Goal: Information Seeking & Learning: Check status

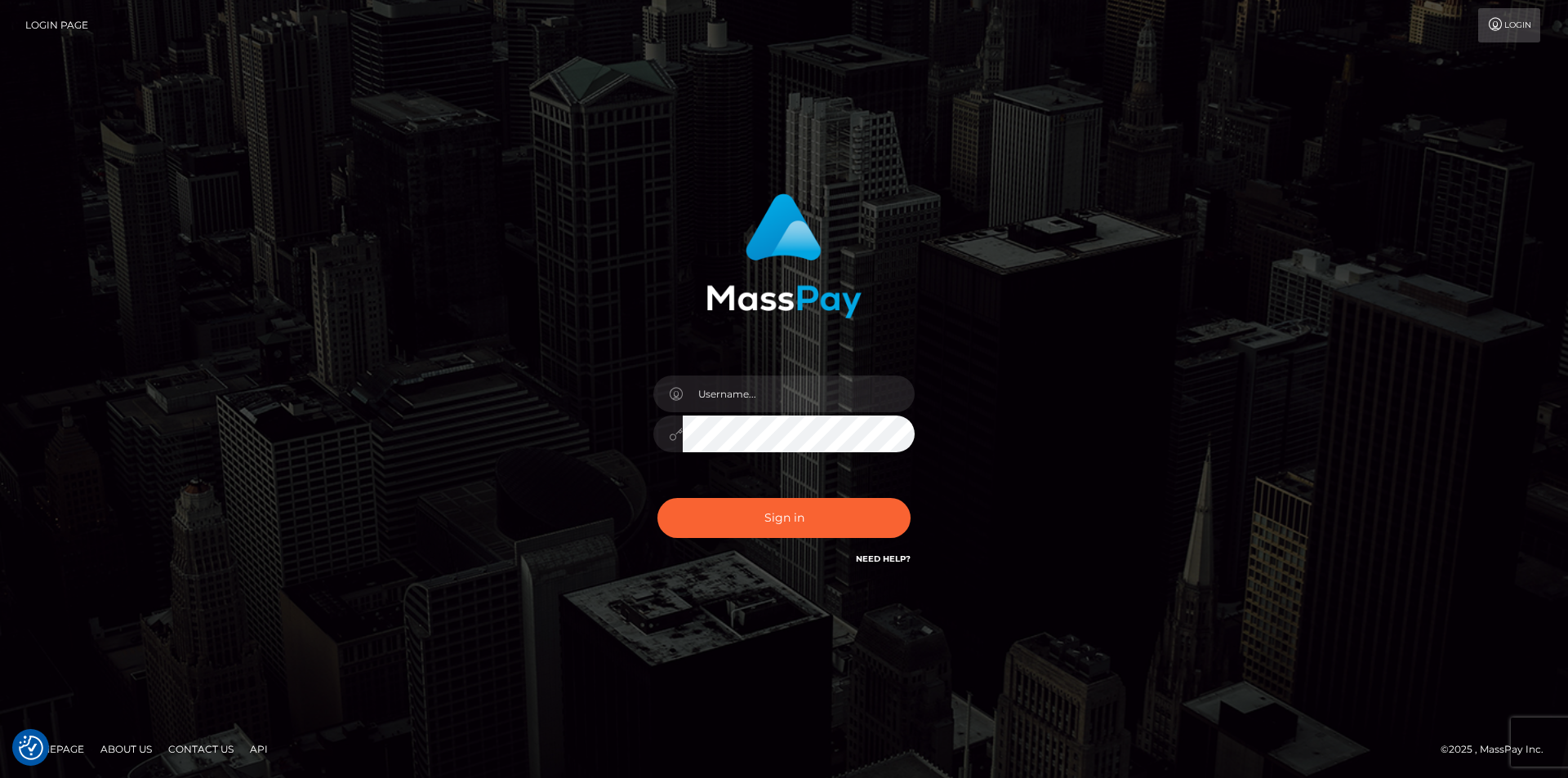
click at [754, 398] on input "text" at bounding box center [798, 394] width 231 height 37
type input "Leeroy.megabonanza"
click at [738, 515] on button "Sign in" at bounding box center [784, 518] width 253 height 40
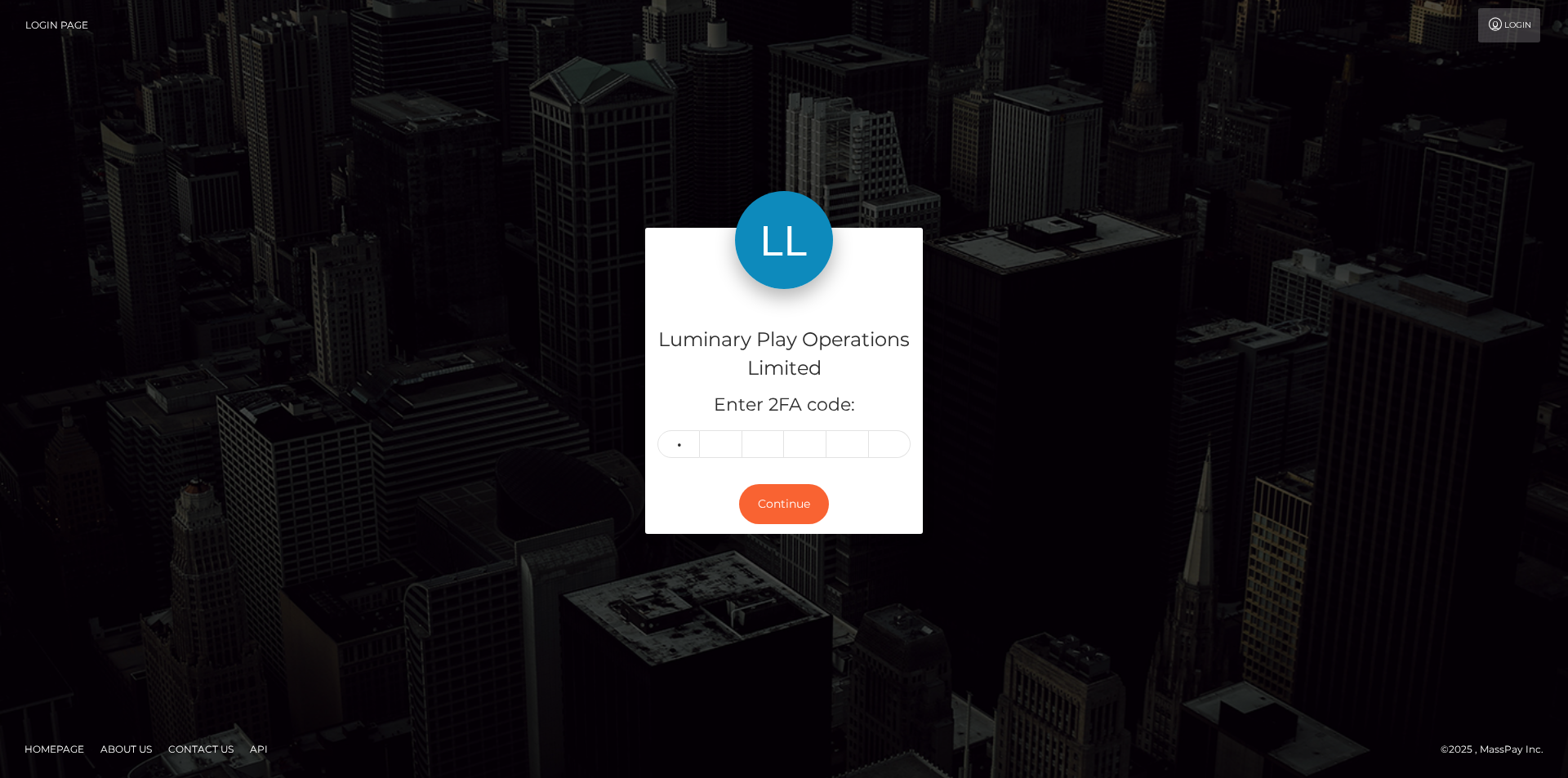
type input "9"
type input "3"
type input "8"
type input "5"
type input "3"
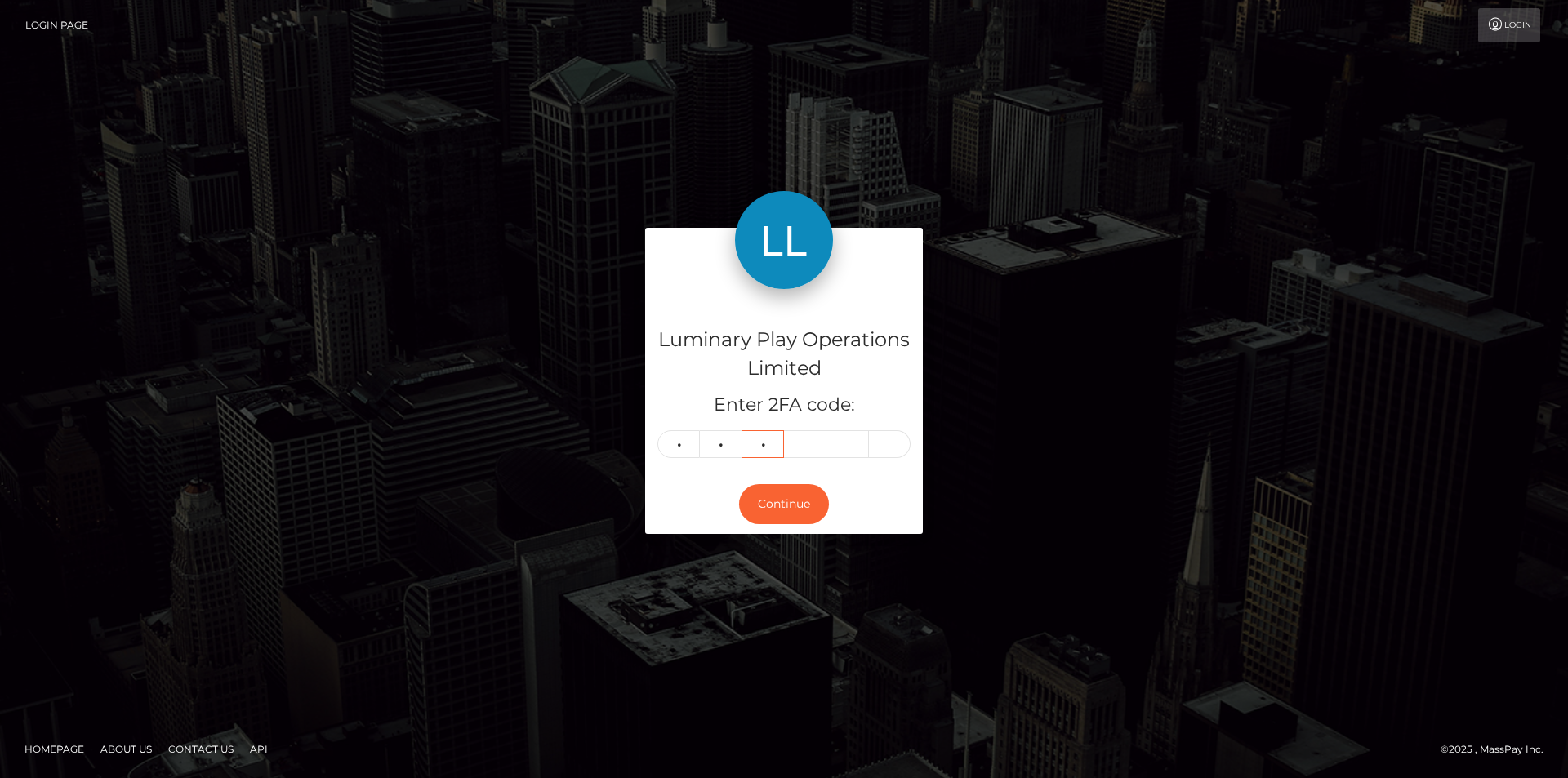
type input "1"
type input "0"
type input "5"
type input "3"
click at [767, 514] on button "Continue" at bounding box center [784, 504] width 90 height 40
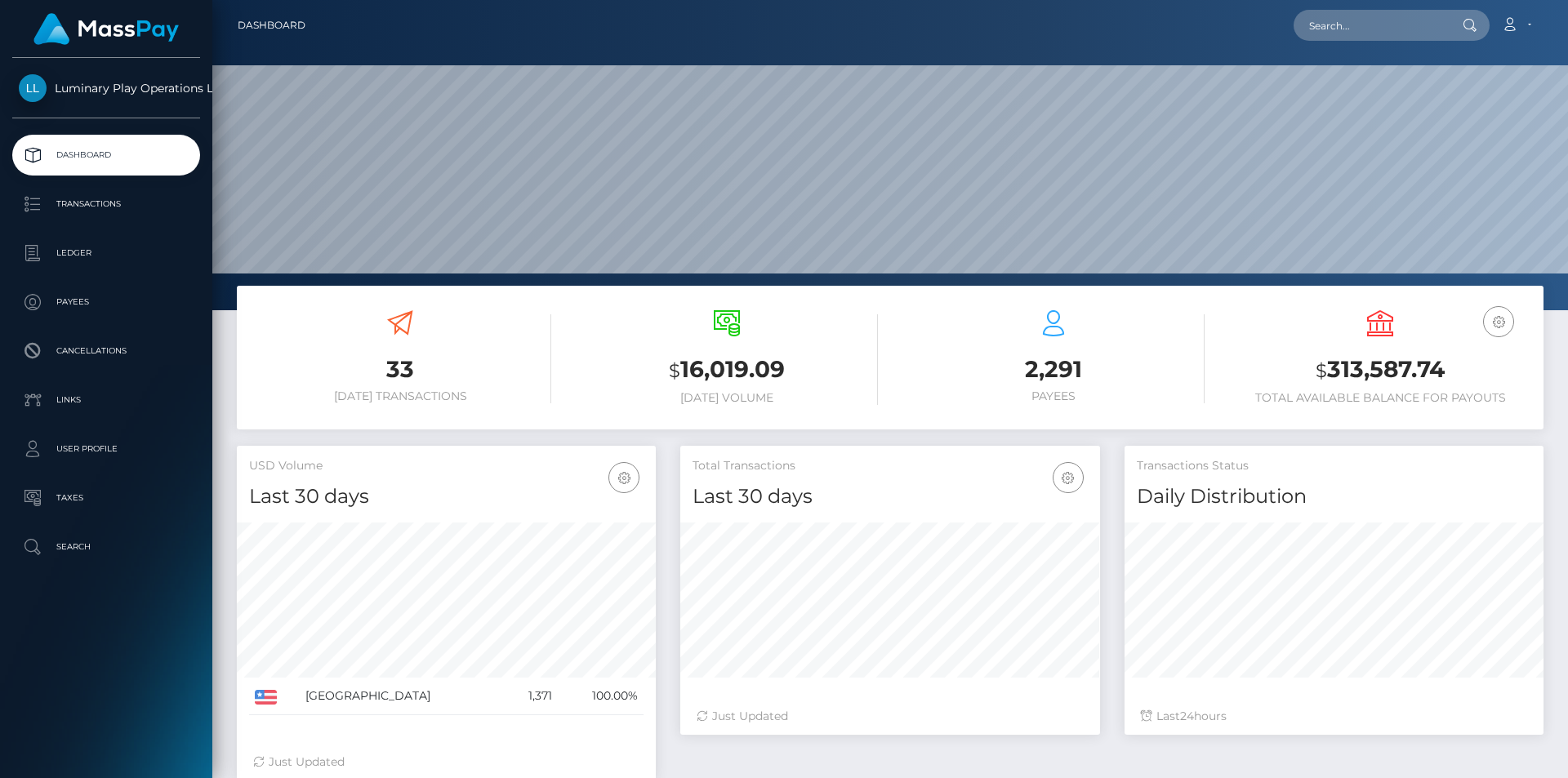
scroll to position [290, 420]
click at [1372, 38] on input "text" at bounding box center [1371, 25] width 154 height 31
click at [1360, 28] on input "text" at bounding box center [1371, 25] width 154 height 31
paste input "395452"
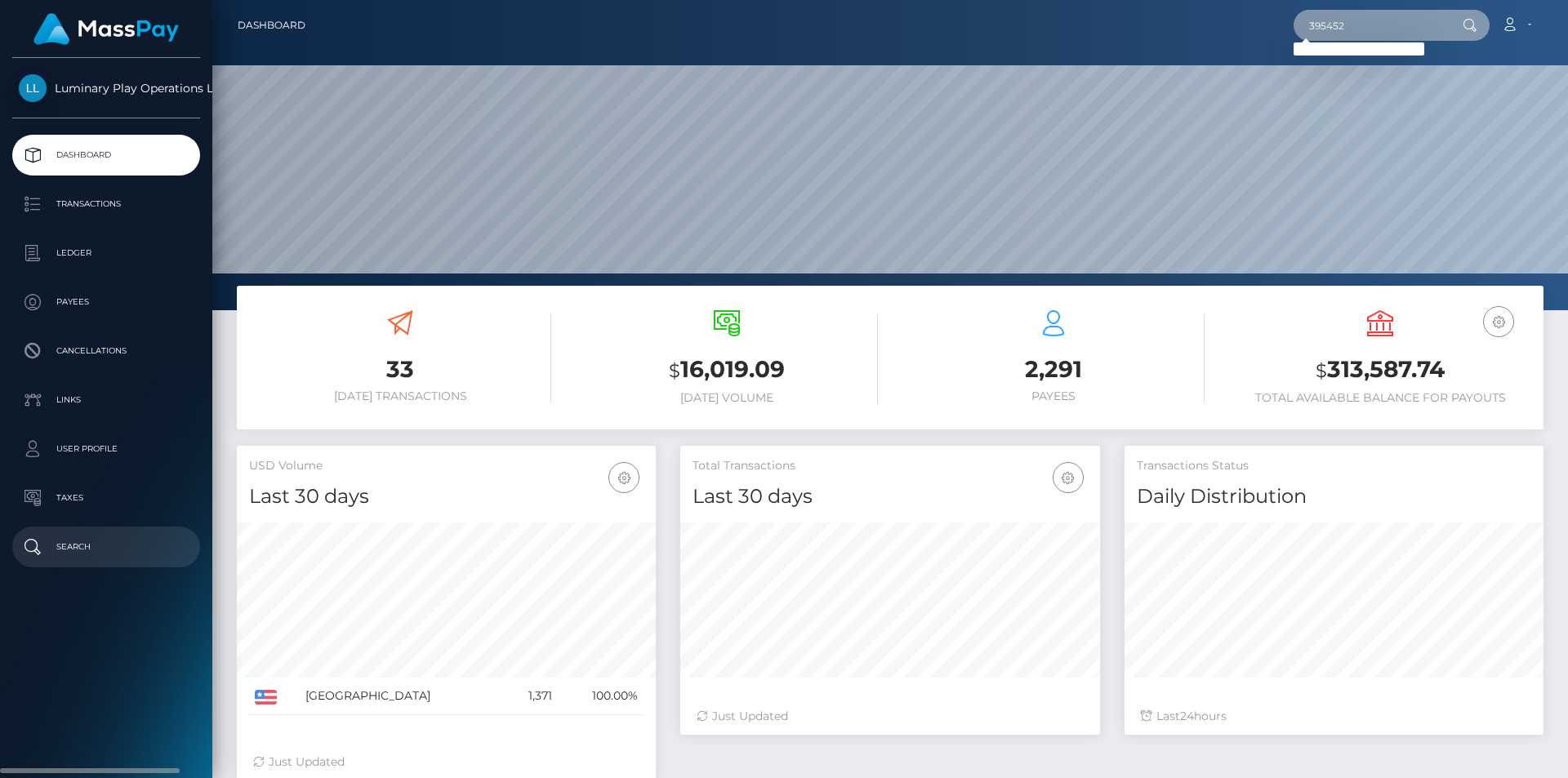
type input "395452"
click at [104, 539] on p "Search" at bounding box center [106, 547] width 175 height 25
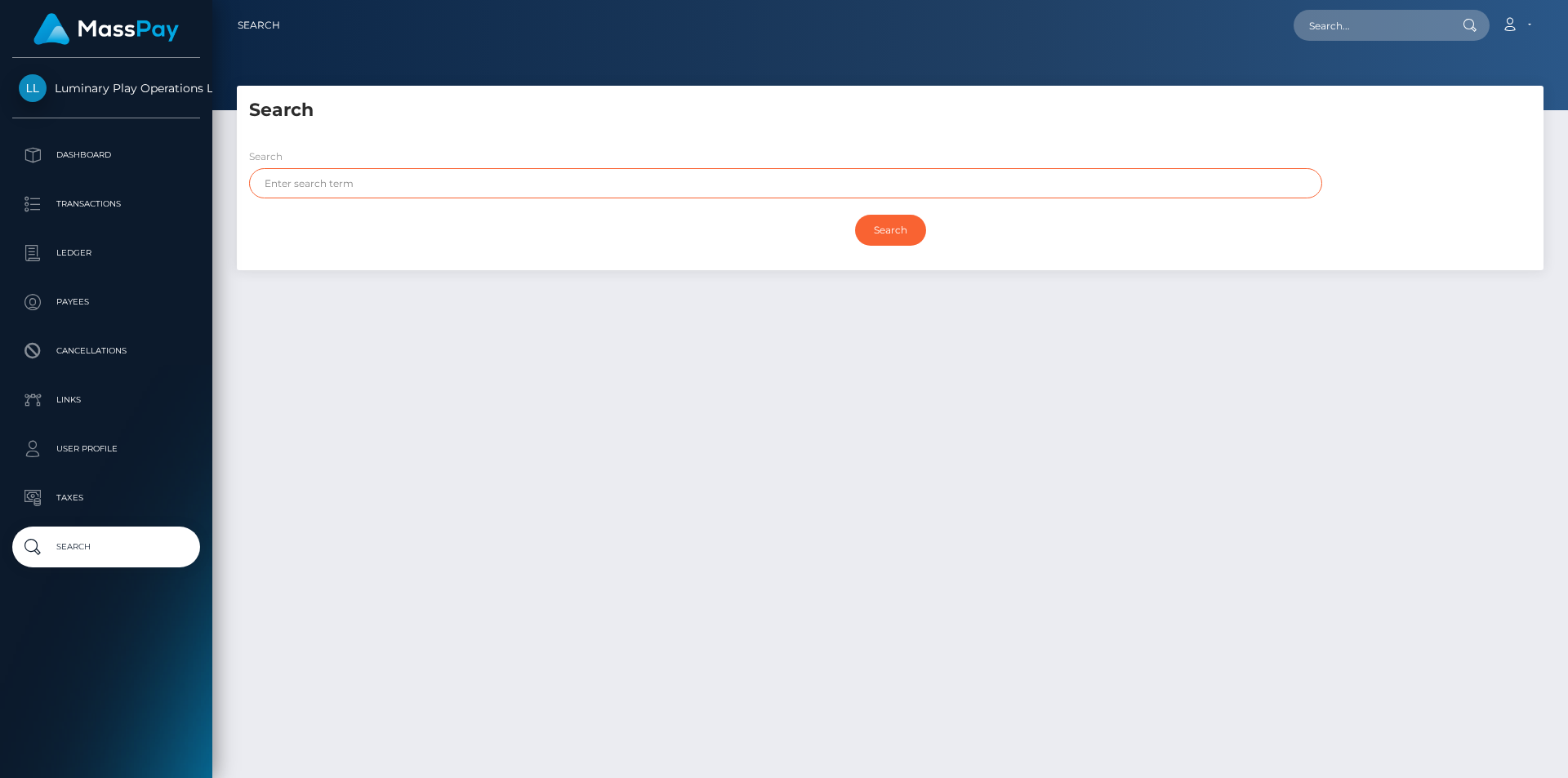
click at [351, 184] on input "text" at bounding box center [786, 184] width 1073 height 30
paste input "395452"
click at [855, 214] on input "Search" at bounding box center [890, 229] width 71 height 31
click at [892, 237] on input "Search" at bounding box center [890, 229] width 71 height 31
click at [852, 232] on div "Search" at bounding box center [890, 229] width 1282 height 47
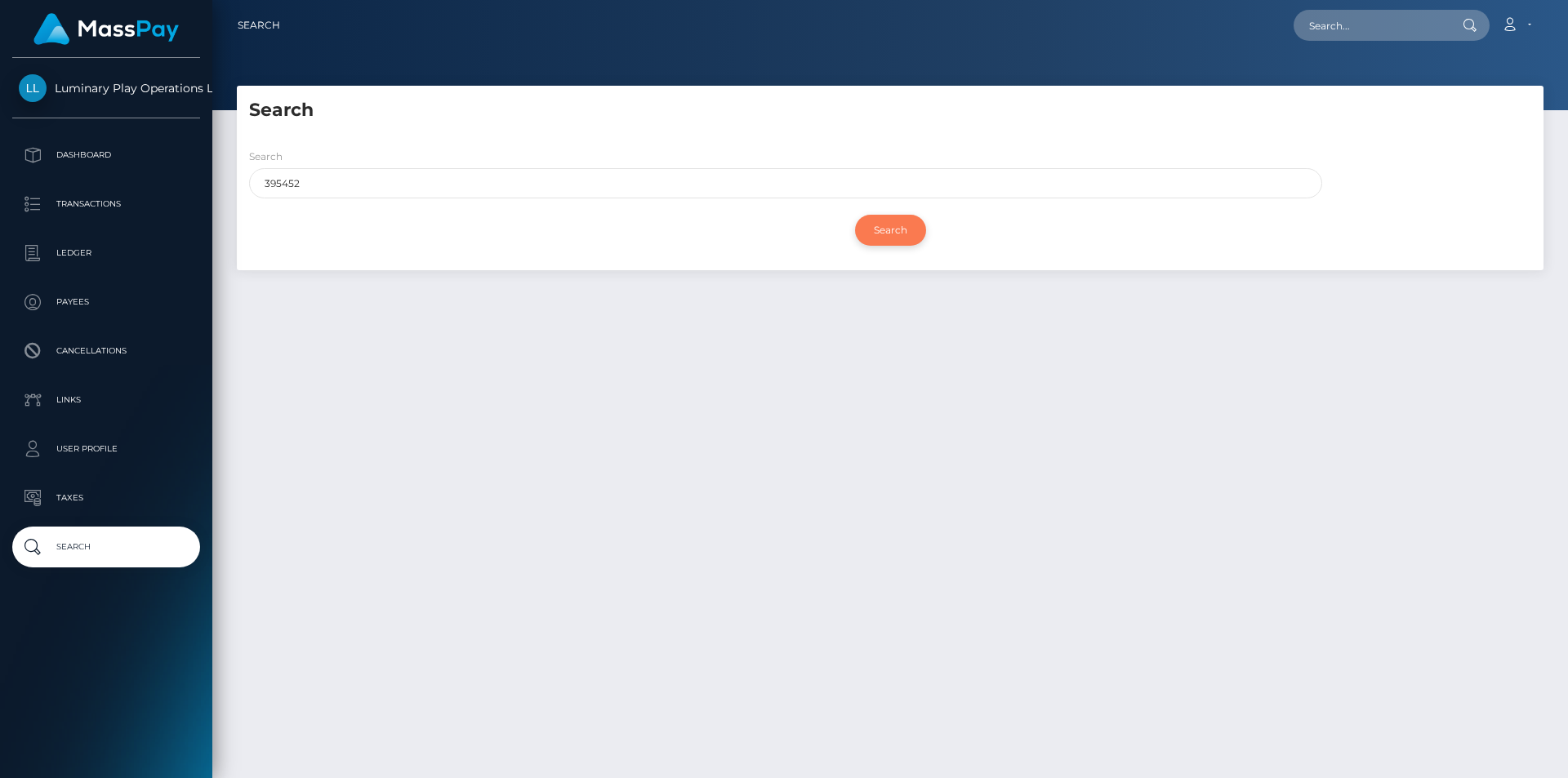
click at [896, 232] on input "Search" at bounding box center [890, 229] width 71 height 31
click at [367, 189] on input "395452" at bounding box center [786, 184] width 1073 height 30
paste input "b320374b-933d-49bf-9a70-e5b736c165c5"
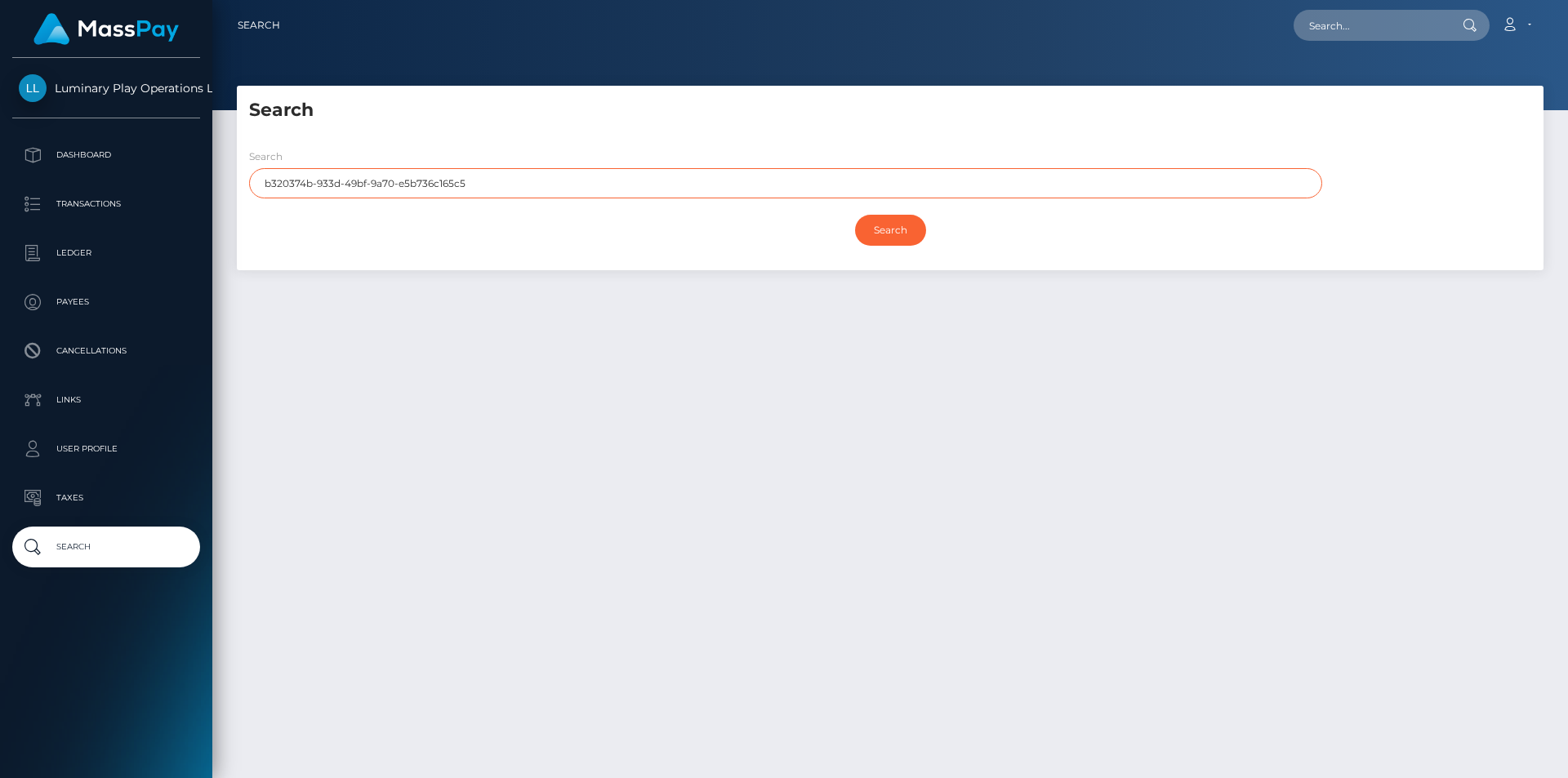
type input "b320374b-933d-49bf-9a70-e5b736c165c5"
click at [855, 214] on input "Search" at bounding box center [890, 229] width 71 height 31
click at [896, 216] on input "Search" at bounding box center [890, 229] width 71 height 31
click at [83, 205] on p "Transactions" at bounding box center [106, 203] width 175 height 25
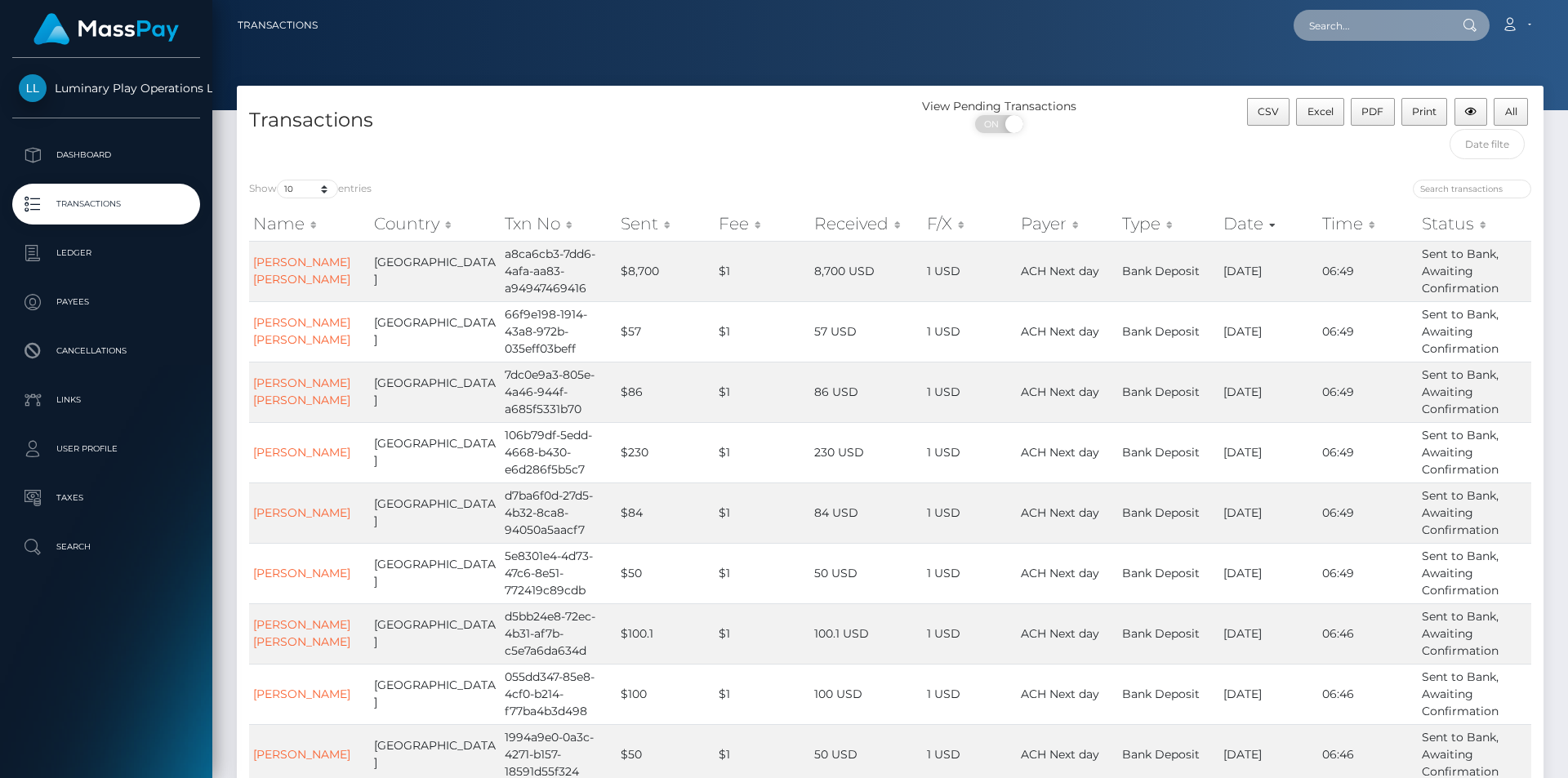
click at [1366, 24] on input "text" at bounding box center [1371, 25] width 154 height 31
paste input "b320374b-933d-49bf-9a70-e5b736c165c5"
type input "b320374b-933d-49bf-9a70-e5b736c165c5"
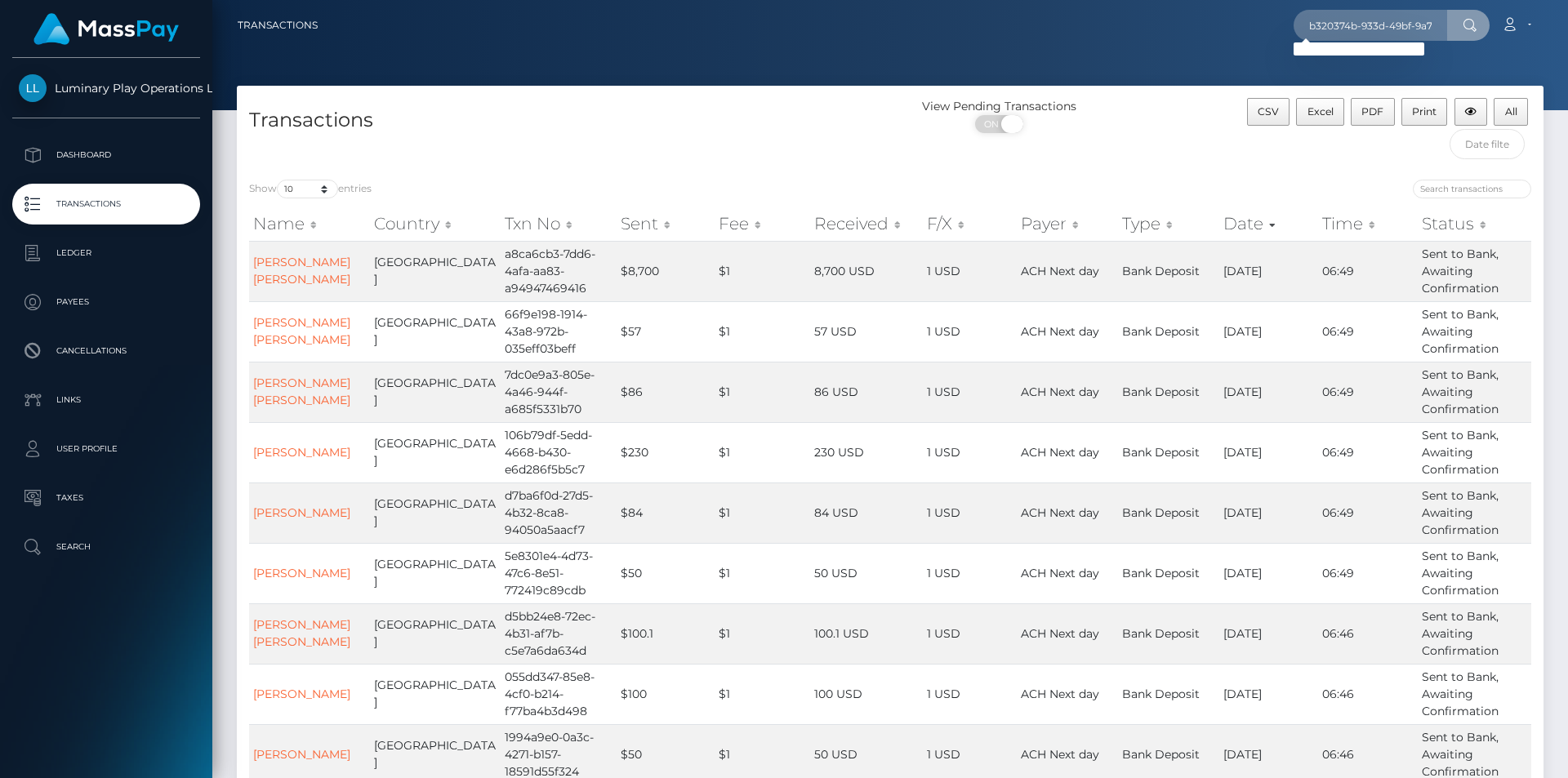
click at [987, 125] on span "ON" at bounding box center [993, 124] width 41 height 18
checkbox input "false"
click at [1443, 30] on input "b320374b-933d-49bf-9a70-e5b736c165c5" at bounding box center [1371, 25] width 154 height 31
click at [1432, 25] on input "b320374b-933d-49bf-9a70-e5b736c165c5" at bounding box center [1371, 25] width 154 height 31
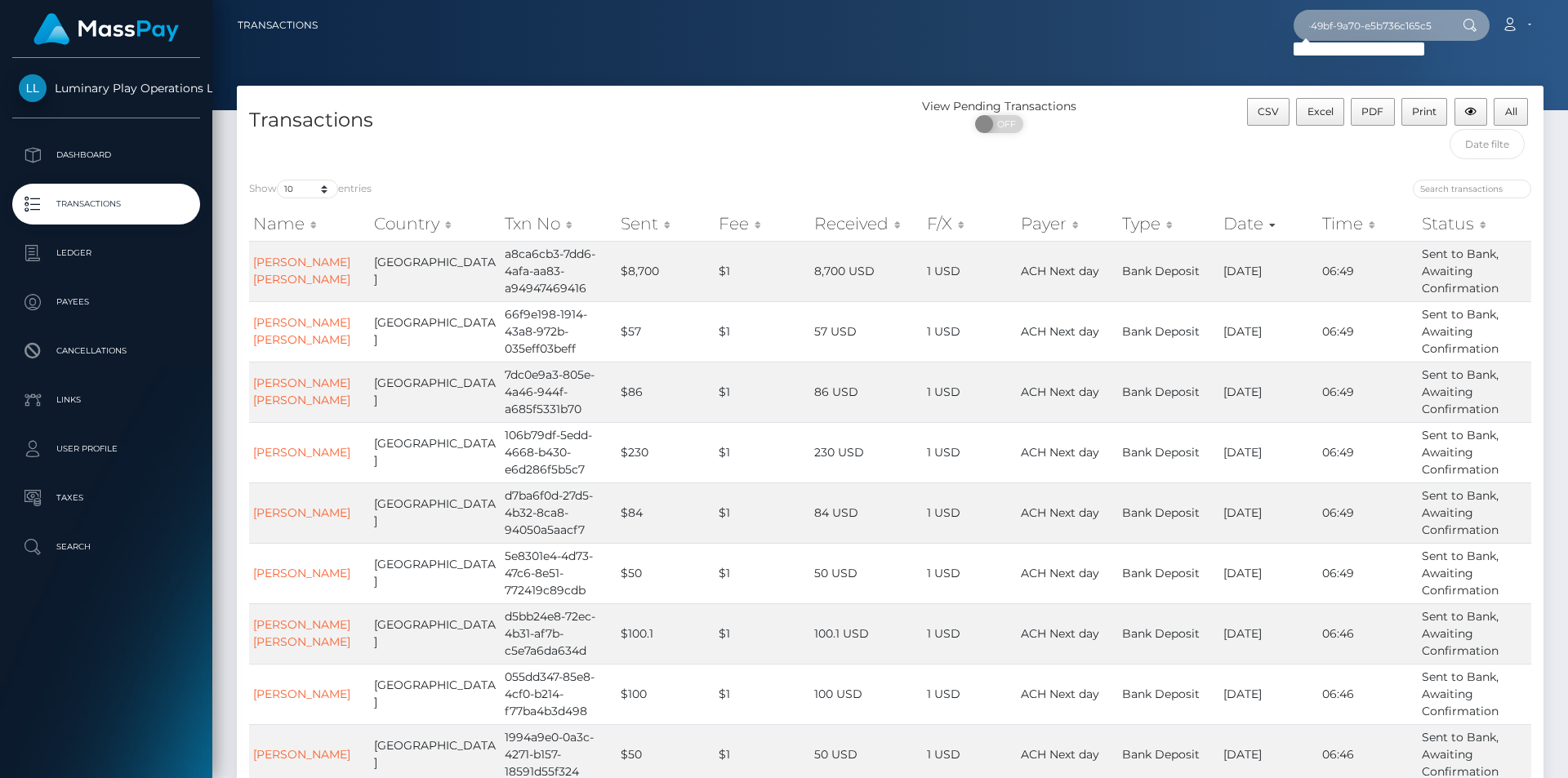
click at [1337, 27] on input "b320374b-933d-49bf-9a70-e5b736c165c5" at bounding box center [1371, 25] width 154 height 31
type input "b320374b-933d-49bf-9a70-e5b736c165c5"
click at [1409, 20] on input "b320374b-933d-49bf-9a70-e5b736c165c5" at bounding box center [1371, 25] width 154 height 31
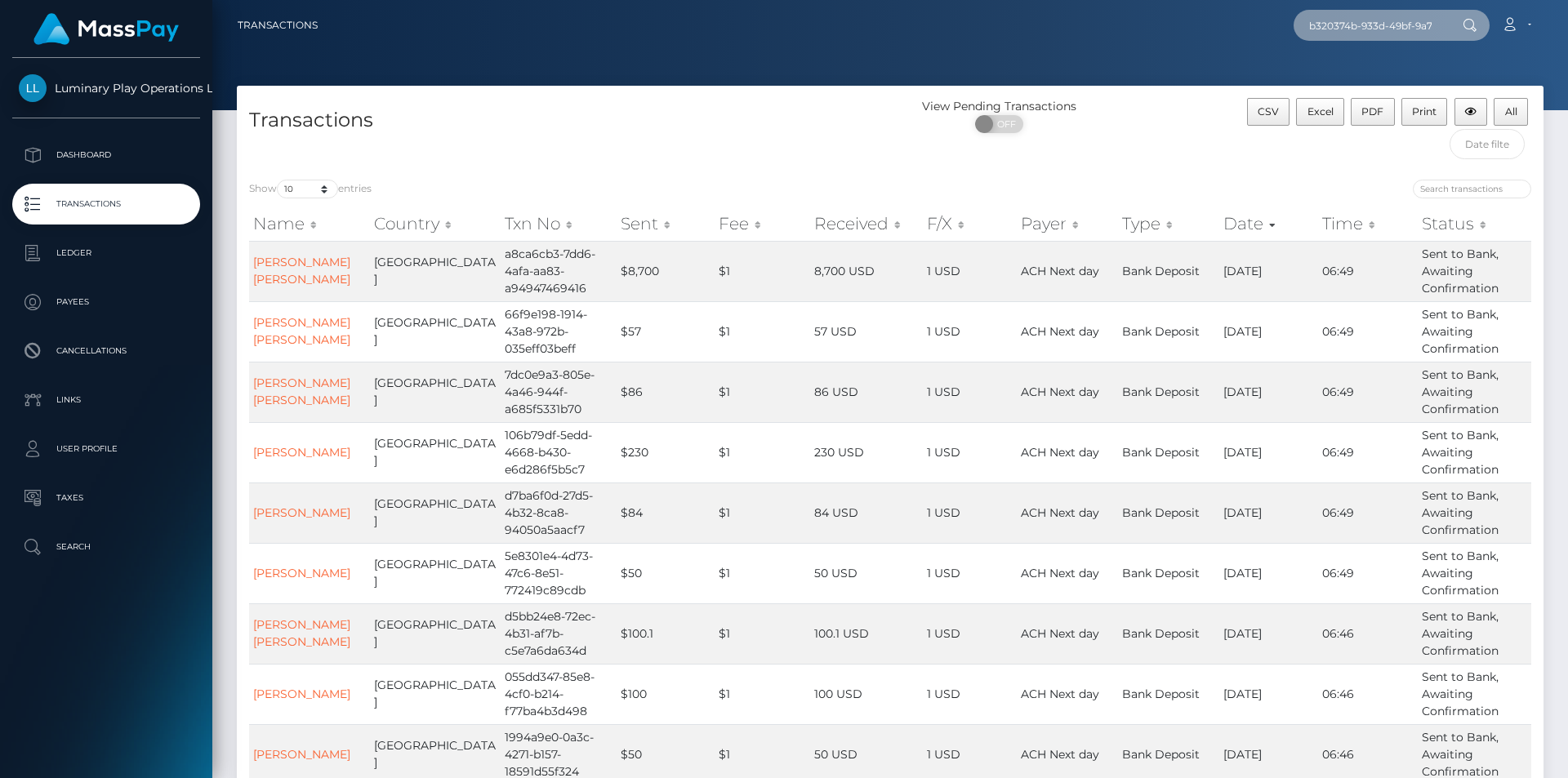
click at [1409, 20] on input "b320374b-933d-49bf-9a70-e5b736c165c5" at bounding box center [1371, 25] width 154 height 31
click at [1008, 122] on span "OFF" at bounding box center [1003, 124] width 41 height 18
click at [1434, 25] on input "b320374b-933d-49bf-9a70-e5b736c165c5" at bounding box center [1371, 25] width 154 height 31
click at [979, 120] on span "ON" at bounding box center [993, 124] width 41 height 18
click at [1014, 117] on span "OFF" at bounding box center [1003, 124] width 41 height 18
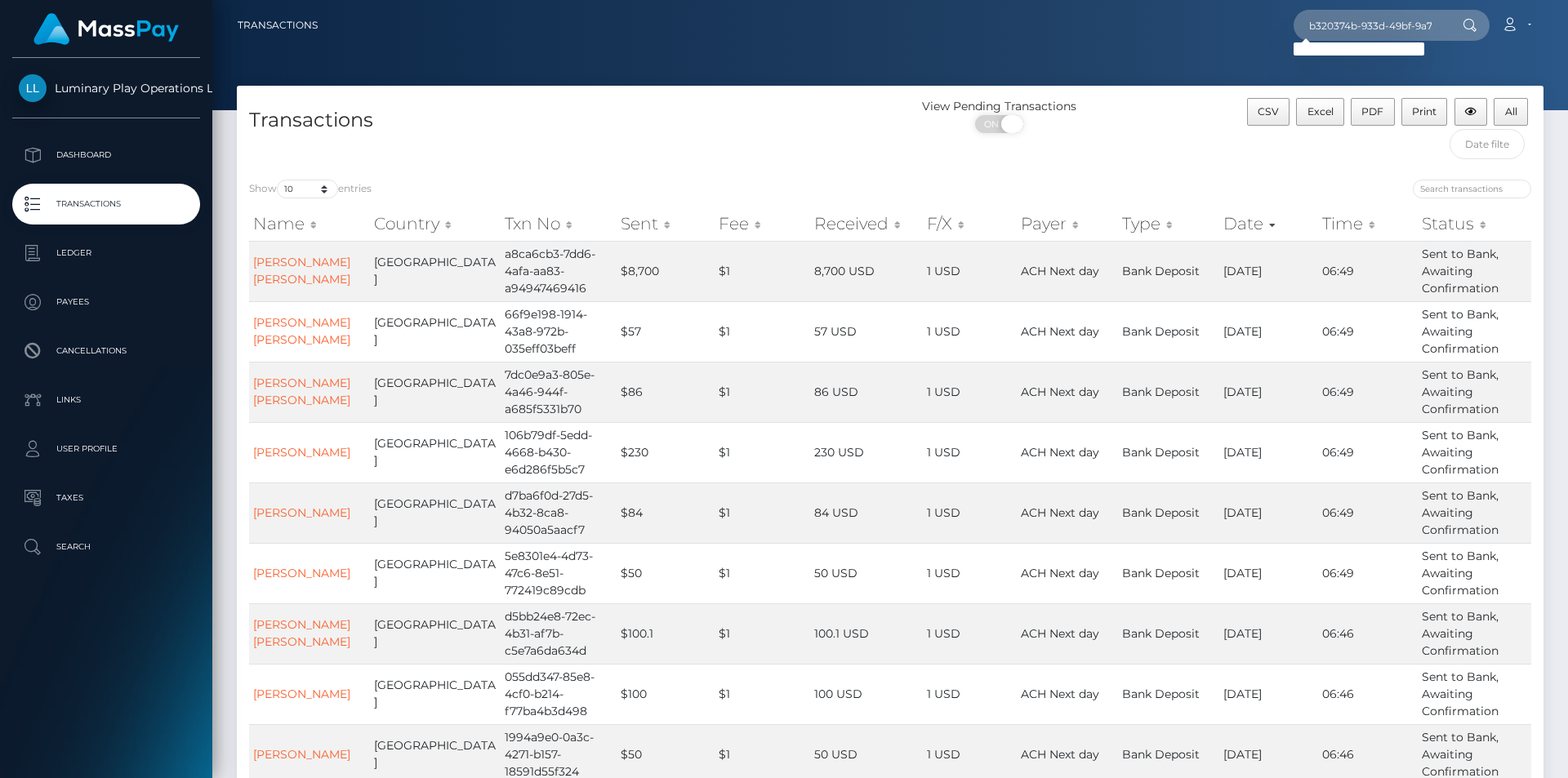
click at [995, 125] on span "ON" at bounding box center [993, 124] width 41 height 18
checkbox input "false"
